Goal: Task Accomplishment & Management: Use online tool/utility

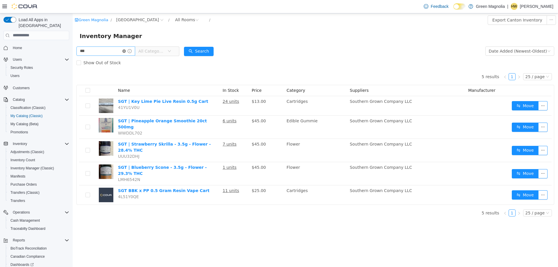
click at [126, 51] on icon "icon: close-circle" at bounding box center [123, 50] width 3 height 3
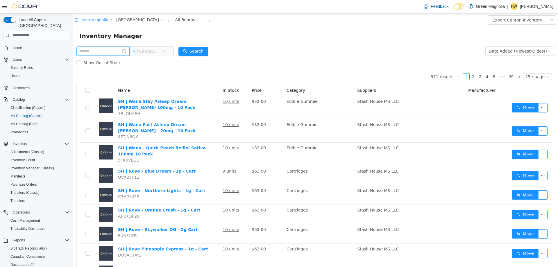
click at [25, 44] on span "Home" at bounding box center [39, 47] width 59 height 7
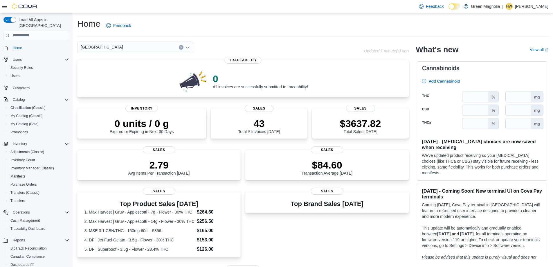
click at [128, 52] on div "[GEOGRAPHIC_DATA]" at bounding box center [135, 48] width 116 height 12
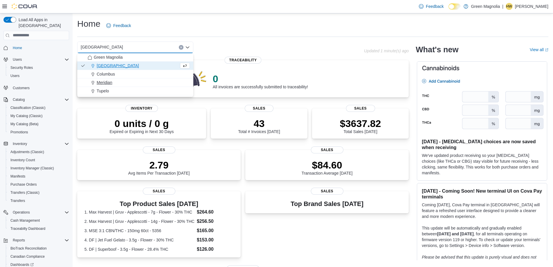
click at [107, 84] on span "Meridian" at bounding box center [105, 83] width 16 height 6
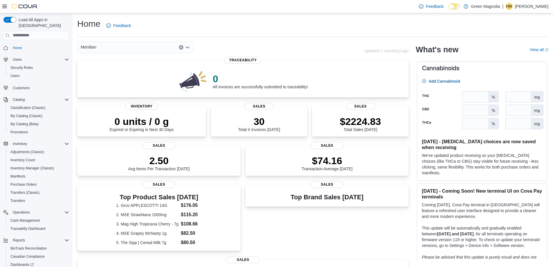
click at [120, 51] on div "Meridian Combo box. Selected. Meridian. Press Backspace to delete Meridian. Com…" at bounding box center [135, 48] width 116 height 12
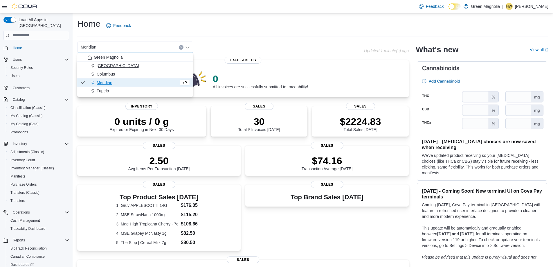
click at [106, 64] on span "[GEOGRAPHIC_DATA]" at bounding box center [118, 66] width 42 height 6
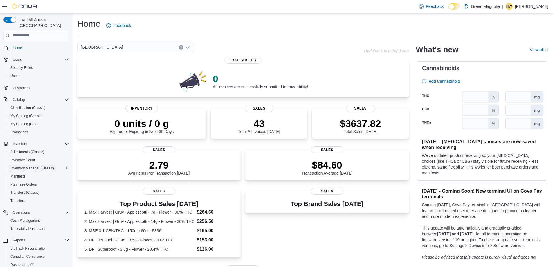
click at [45, 166] on span "Inventory Manager (Classic)" at bounding box center [32, 168] width 44 height 5
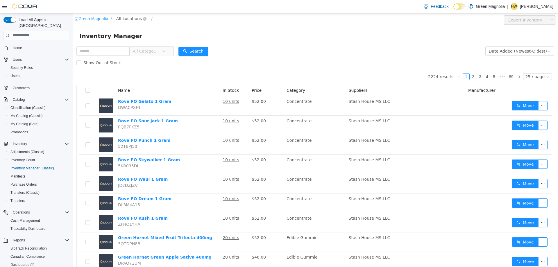
click at [120, 17] on span "All Locations" at bounding box center [129, 18] width 26 height 6
click at [135, 50] on span "[GEOGRAPHIC_DATA]" at bounding box center [148, 49] width 43 height 5
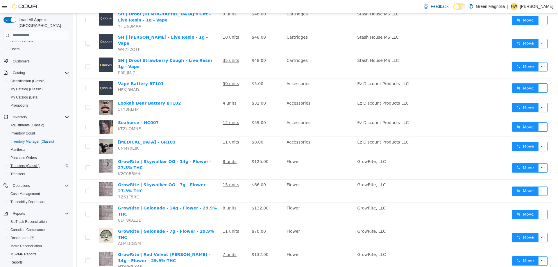
scroll to position [49, 0]
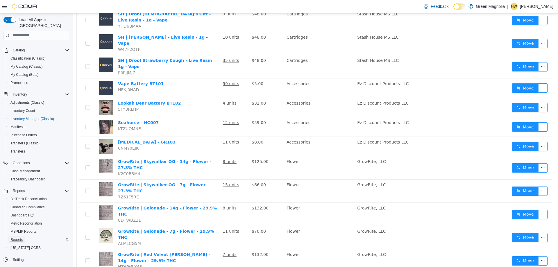
click at [16, 237] on span "Reports" at bounding box center [16, 239] width 12 height 5
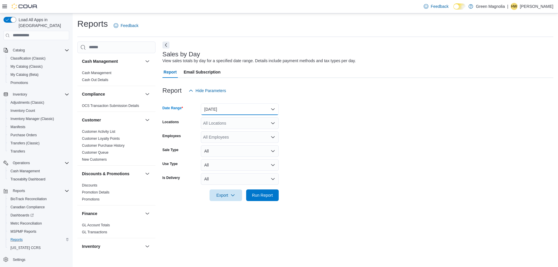
click at [256, 111] on button "Yesterday" at bounding box center [240, 109] width 78 height 12
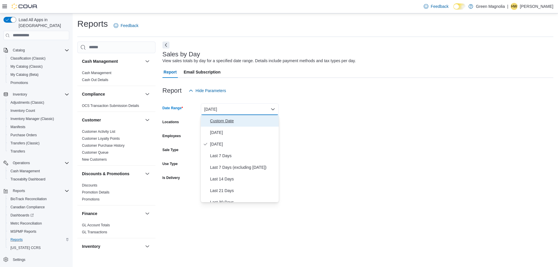
click at [226, 119] on span "Custom Date" at bounding box center [243, 120] width 66 height 7
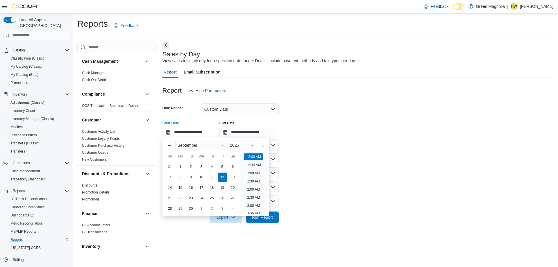
click at [189, 136] on input "**********" at bounding box center [190, 133] width 56 height 12
click at [222, 166] on div "5" at bounding box center [222, 166] width 10 height 10
type input "**********"
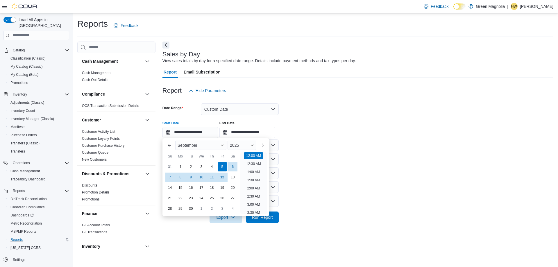
click at [250, 134] on input "**********" at bounding box center [247, 133] width 56 height 12
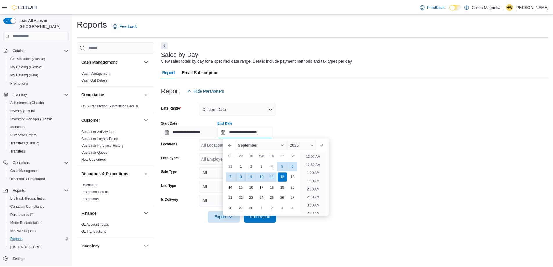
scroll to position [330, 0]
click at [285, 168] on div "5" at bounding box center [284, 166] width 10 height 10
type input "**********"
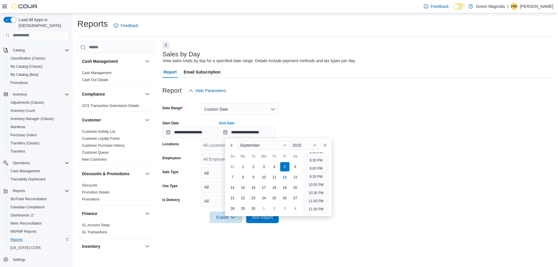
drag, startPoint x: 319, startPoint y: 93, endPoint x: 310, endPoint y: 102, distance: 12.5
click at [319, 93] on div "Report Hide Parameters" at bounding box center [357, 91] width 391 height 12
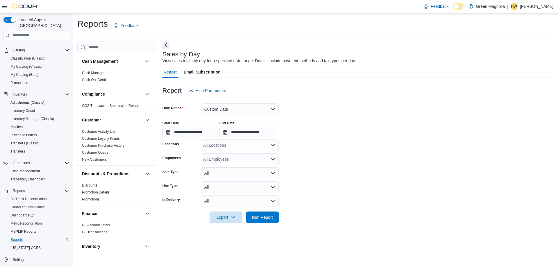
click at [234, 145] on div "All Locations" at bounding box center [240, 145] width 78 height 12
click at [222, 163] on span "[GEOGRAPHIC_DATA]" at bounding box center [234, 164] width 42 height 6
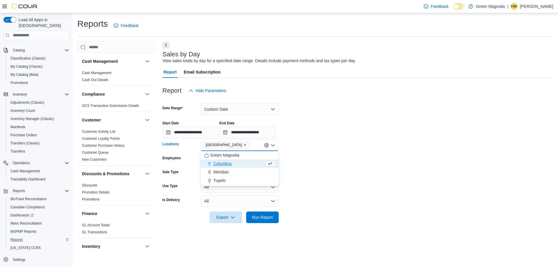
click at [340, 176] on form "**********" at bounding box center [357, 159] width 391 height 127
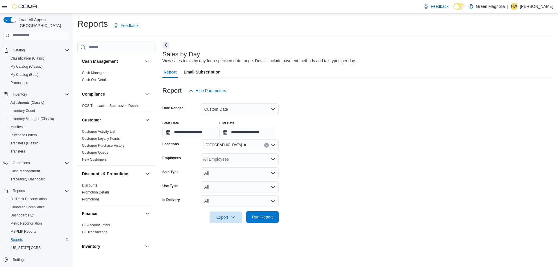
click at [265, 214] on span "Run Report" at bounding box center [262, 217] width 21 height 6
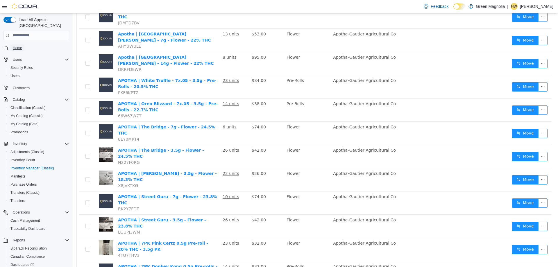
click at [17, 44] on span "Home" at bounding box center [17, 47] width 9 height 7
